Goal: Check status: Check status

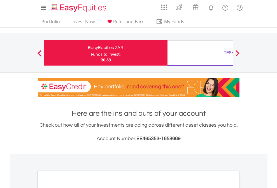
click at [91, 53] on div "Funds to invest:" at bounding box center [106, 55] width 30 height 6
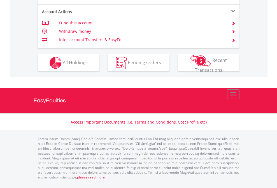
scroll to position [571, 0]
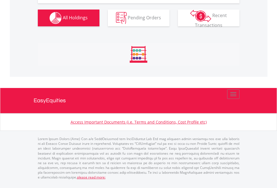
scroll to position [668, 0]
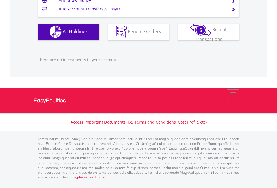
scroll to position [54, 88]
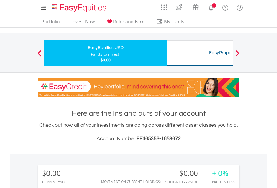
scroll to position [416, 0]
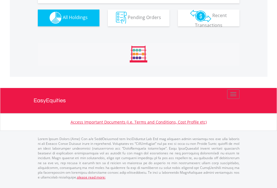
scroll to position [555, 0]
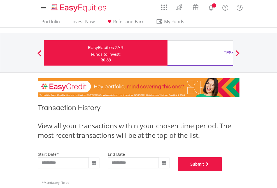
click at [222, 171] on button "Submit" at bounding box center [200, 164] width 44 height 14
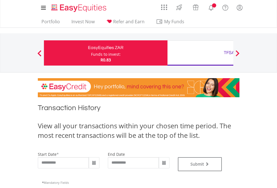
click at [200, 53] on div "TFSA" at bounding box center [229, 53] width 117 height 8
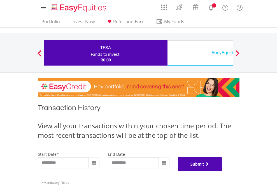
click at [222, 171] on button "Submit" at bounding box center [200, 164] width 44 height 14
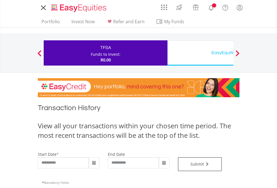
click at [200, 53] on div "EasyEquities USD" at bounding box center [229, 53] width 117 height 8
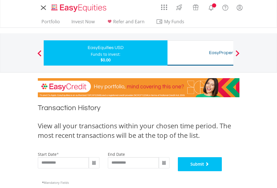
click at [222, 171] on button "Submit" at bounding box center [200, 164] width 44 height 14
